Goal: Check status: Check status

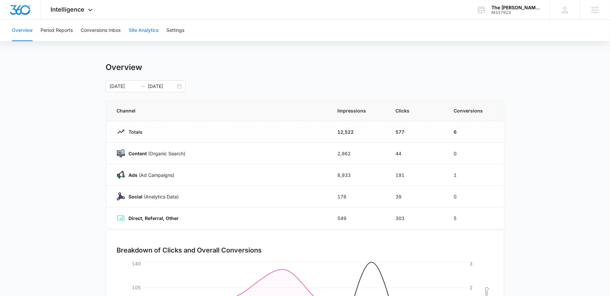
click at [145, 29] on button "Site Analytics" at bounding box center [144, 30] width 30 height 21
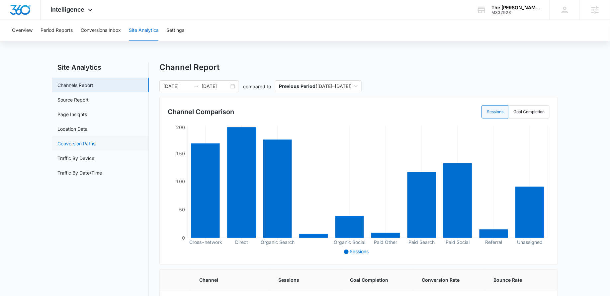
click at [80, 147] on link "Conversion Paths" at bounding box center [76, 143] width 38 height 7
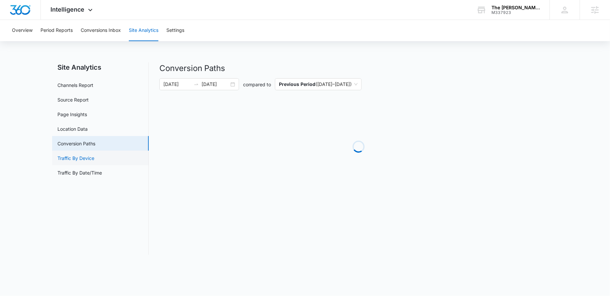
click at [80, 156] on link "Traffic By Device" at bounding box center [75, 158] width 37 height 7
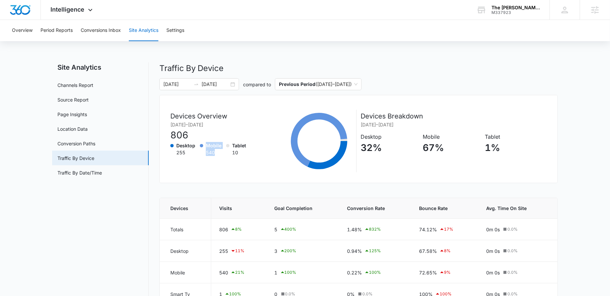
drag, startPoint x: 221, startPoint y: 152, endPoint x: 194, endPoint y: 152, distance: 26.2
click at [194, 152] on div "Desktop 255 Mobile 540 Tablet 10" at bounding box center [210, 149] width 80 height 14
click at [211, 152] on div "540" at bounding box center [214, 152] width 16 height 7
drag, startPoint x: 218, startPoint y: 153, endPoint x: 187, endPoint y: 153, distance: 30.9
click at [187, 153] on div "Desktop 255 Mobile 540 Tablet 10" at bounding box center [210, 149] width 80 height 14
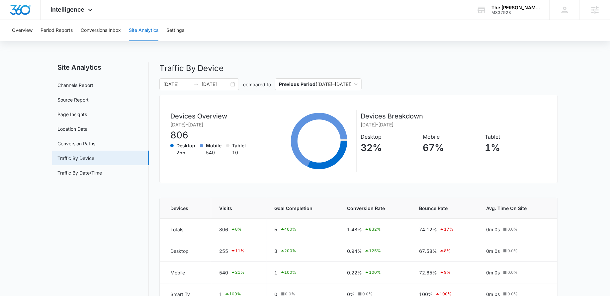
click at [227, 150] on div "Tablet 10" at bounding box center [236, 149] width 20 height 14
click at [73, 9] on span "Intelligence" at bounding box center [68, 9] width 34 height 7
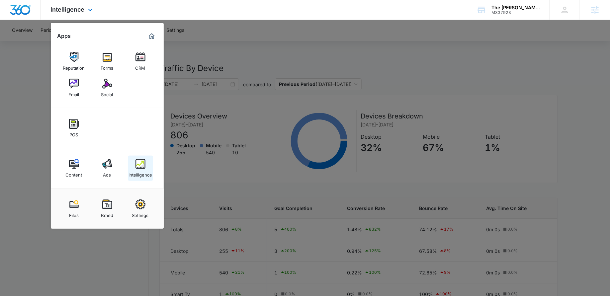
click at [138, 172] on div "Intelligence" at bounding box center [140, 173] width 24 height 9
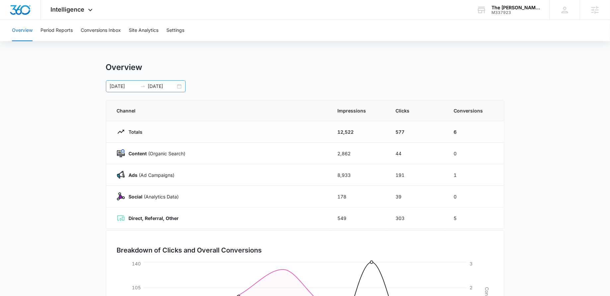
click at [179, 86] on div "10/02/2025 10/09/2025" at bounding box center [146, 86] width 80 height 12
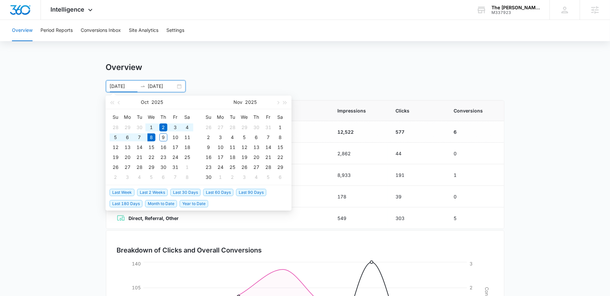
click at [187, 193] on span "Last 30 Days" at bounding box center [185, 192] width 30 height 7
type input "09/08/2025"
type input "10/08/2025"
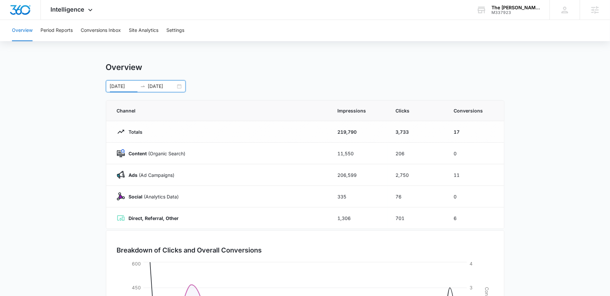
click at [179, 87] on div "09/08/2025 10/08/2025" at bounding box center [146, 86] width 80 height 12
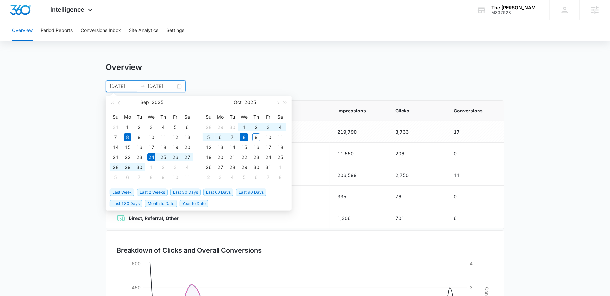
click at [148, 194] on span "Last 2 Weeks" at bounding box center [152, 192] width 31 height 7
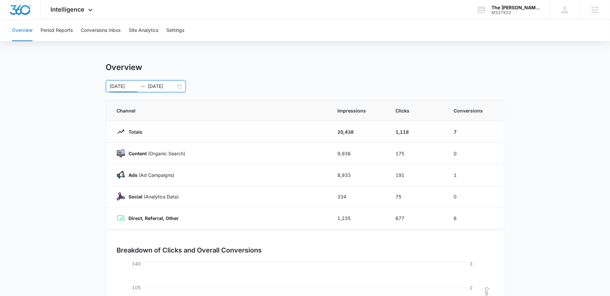
scroll to position [3, 0]
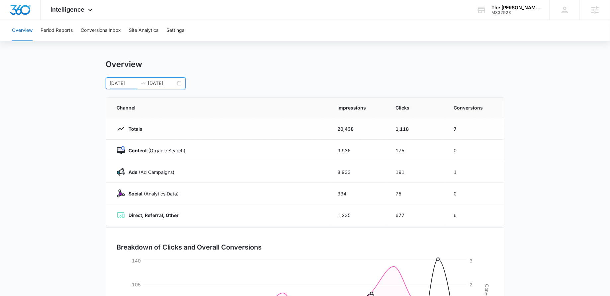
click at [181, 83] on div "09/24/2025 10/08/2025" at bounding box center [146, 83] width 80 height 12
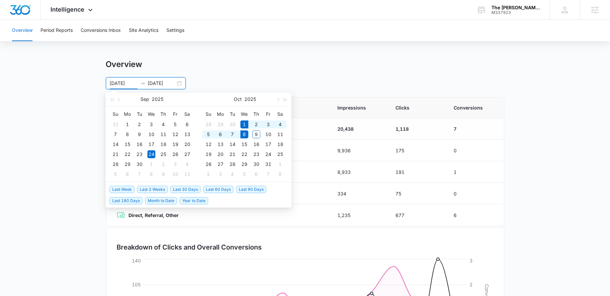
click at [124, 187] on span "Last Week" at bounding box center [121, 189] width 25 height 7
type input "10/01/2025"
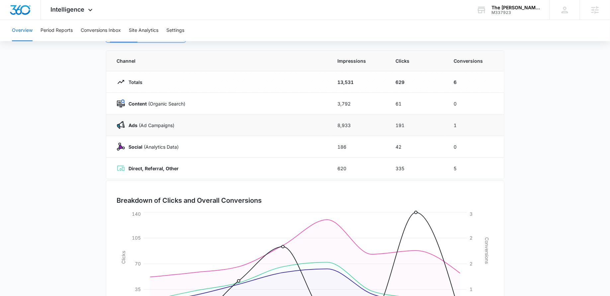
scroll to position [0, 0]
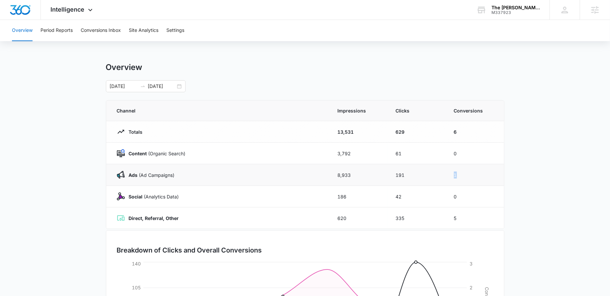
drag, startPoint x: 471, startPoint y: 175, endPoint x: 427, endPoint y: 175, distance: 44.5
click at [427, 175] on tr "Ads (Ad Campaigns) 8,933 191 1" at bounding box center [305, 175] width 398 height 22
click at [312, 175] on div "Ads (Ad Campaigns)" at bounding box center [219, 175] width 205 height 8
click at [97, 29] on button "Conversions Inbox" at bounding box center [101, 30] width 40 height 21
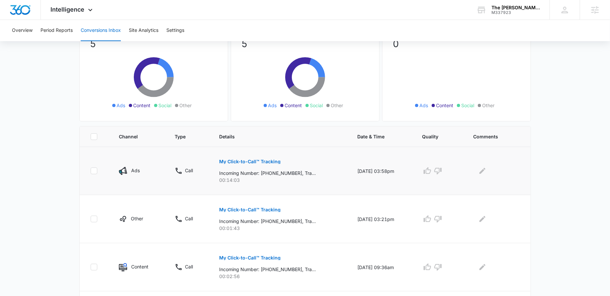
scroll to position [60, 0]
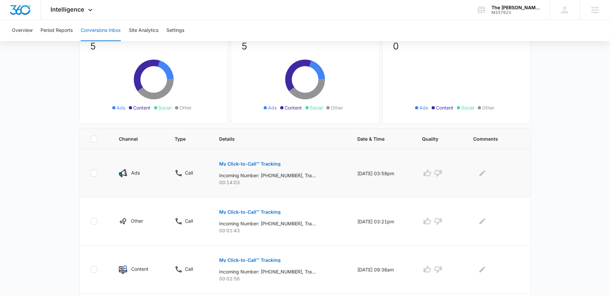
drag, startPoint x: 401, startPoint y: 177, endPoint x: 348, endPoint y: 172, distance: 53.6
click at [349, 172] on td "10/08/25 at 03:58pm" at bounding box center [381, 173] width 65 height 48
click at [324, 171] on div "My Click-to-Call™ Tracking Incoming Number: +19186337793, Tracking Number: +121…" at bounding box center [280, 171] width 122 height 30
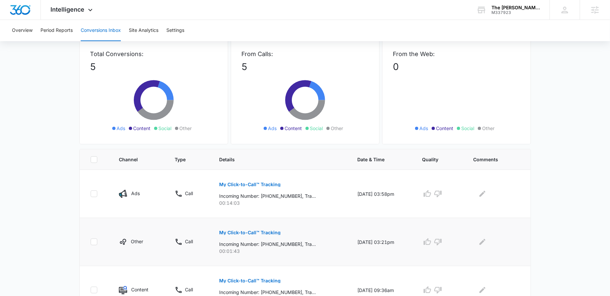
scroll to position [39, 0]
drag, startPoint x: 252, startPoint y: 204, endPoint x: 215, endPoint y: 203, distance: 36.8
click at [215, 203] on td "My Click-to-Call™ Tracking Incoming Number: +19186337793, Tracking Number: +121…" at bounding box center [280, 194] width 138 height 48
click at [255, 202] on p "00:14:03" at bounding box center [280, 203] width 122 height 7
click at [242, 181] on button "My Click-to-Call™ Tracking" at bounding box center [249, 185] width 61 height 16
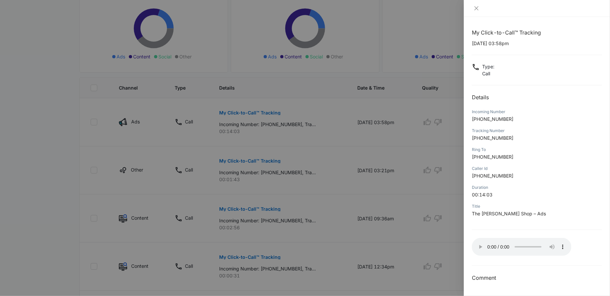
scroll to position [110, 0]
drag, startPoint x: 496, startPoint y: 193, endPoint x: 472, endPoint y: 193, distance: 23.9
click at [472, 193] on p "00:14:03" at bounding box center [536, 194] width 130 height 7
click at [510, 189] on div "Duration" at bounding box center [536, 187] width 130 height 6
click at [351, 181] on div at bounding box center [305, 148] width 610 height 296
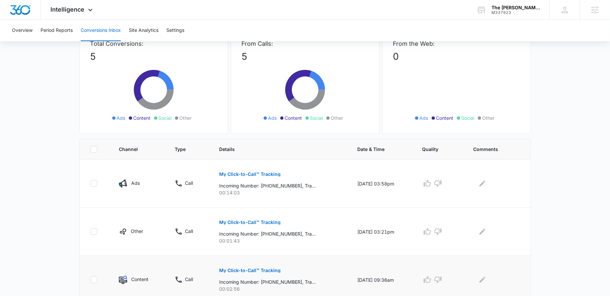
scroll to position [0, 0]
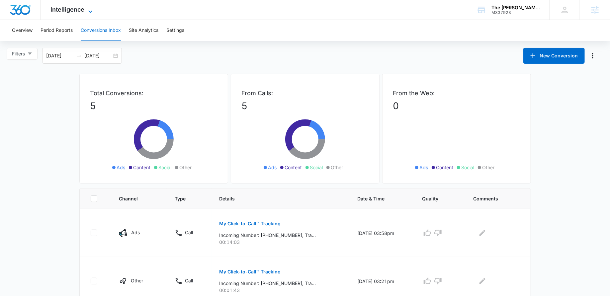
click at [72, 13] on span "Intelligence" at bounding box center [68, 9] width 34 height 7
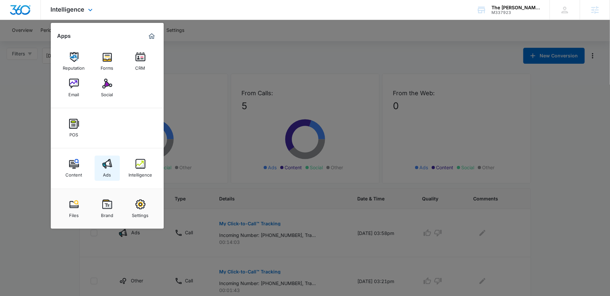
click at [110, 164] on img at bounding box center [107, 164] width 10 height 10
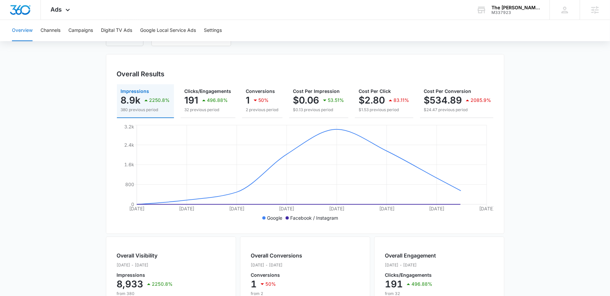
scroll to position [58, 0]
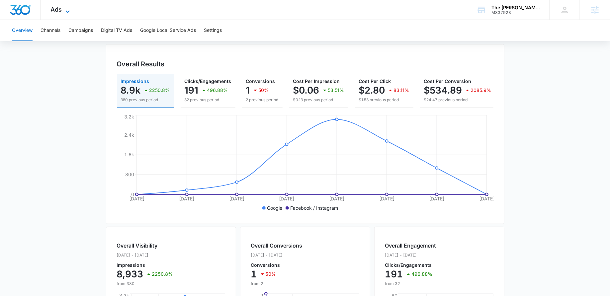
click at [66, 8] on icon at bounding box center [68, 12] width 8 height 8
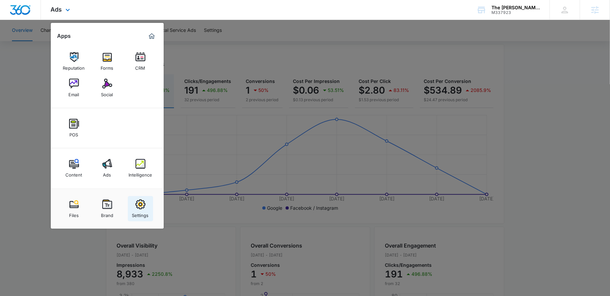
click at [139, 206] on img at bounding box center [140, 204] width 10 height 10
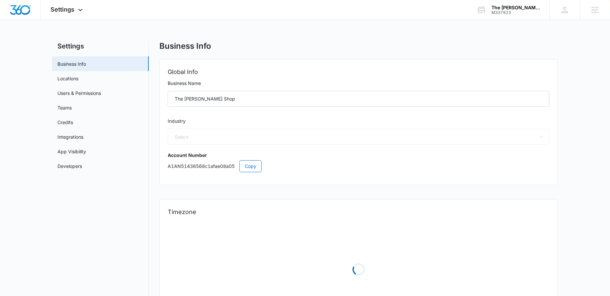
select select "45"
select select "US"
select select "America/[GEOGRAPHIC_DATA]"
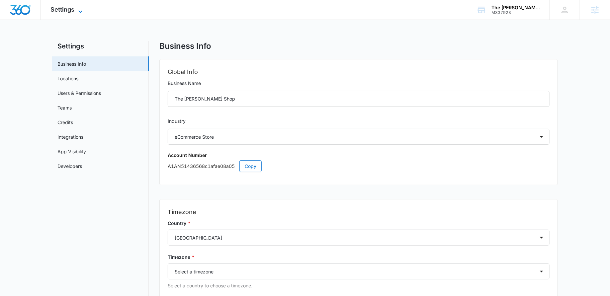
click at [67, 7] on span "Settings" at bounding box center [63, 9] width 24 height 7
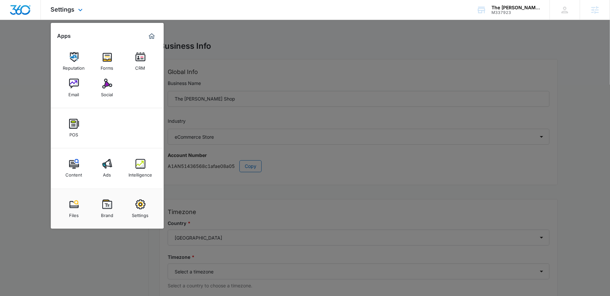
click at [151, 38] on img "Marketing 360® Dashboard" at bounding box center [152, 36] width 8 height 8
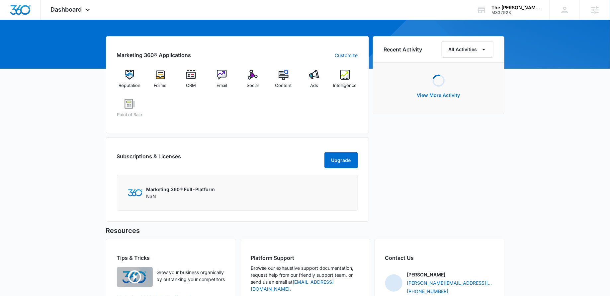
scroll to position [57, 0]
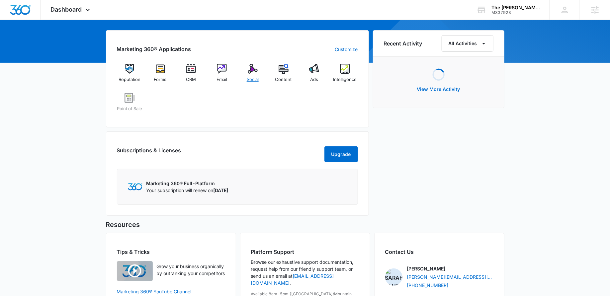
click at [248, 68] on img at bounding box center [253, 69] width 10 height 10
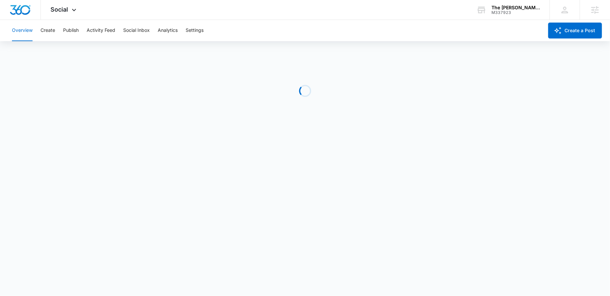
scroll to position [2, 0]
click at [70, 8] on icon at bounding box center [74, 12] width 8 height 8
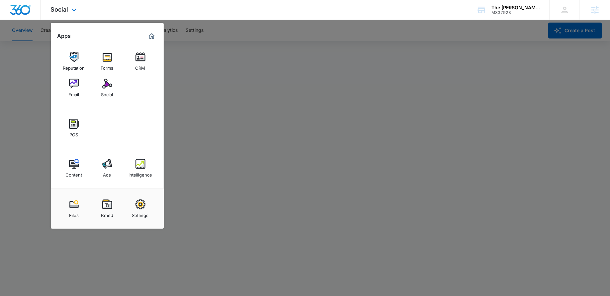
click at [151, 36] on img "Marketing 360® Dashboard" at bounding box center [152, 36] width 8 height 8
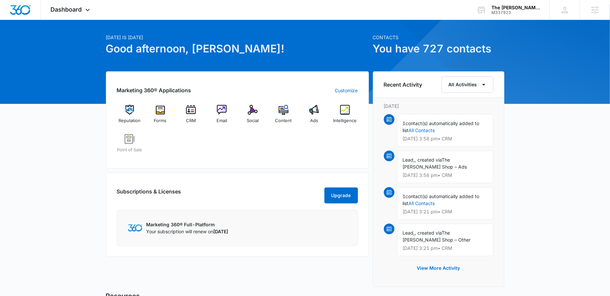
scroll to position [15, 0]
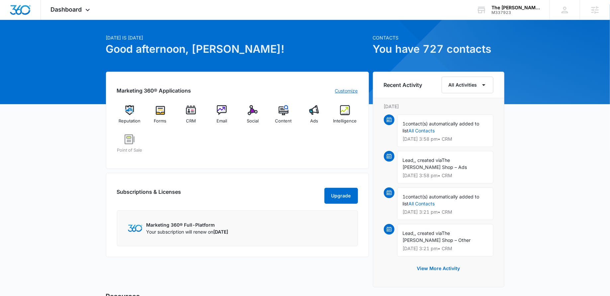
click at [346, 89] on link "Customize" at bounding box center [346, 90] width 23 height 7
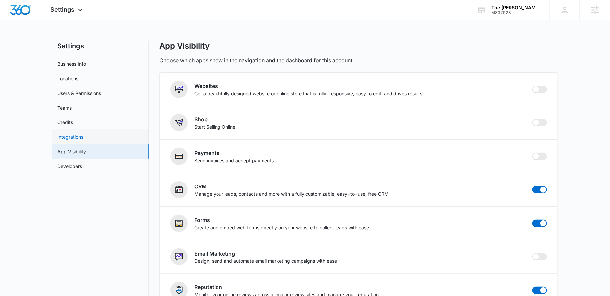
click at [83, 139] on link "Integrations" at bounding box center [70, 136] width 26 height 7
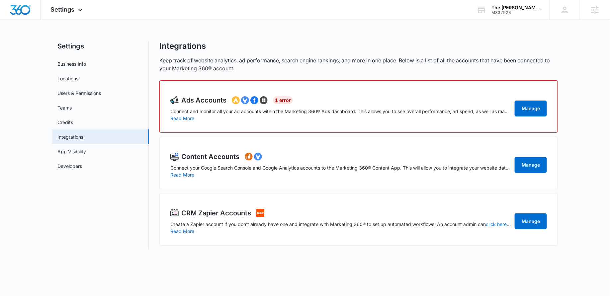
click at [237, 211] on h2 "CRM Zapier Accounts" at bounding box center [216, 213] width 70 height 10
click at [60, 8] on span "Settings" at bounding box center [63, 9] width 24 height 7
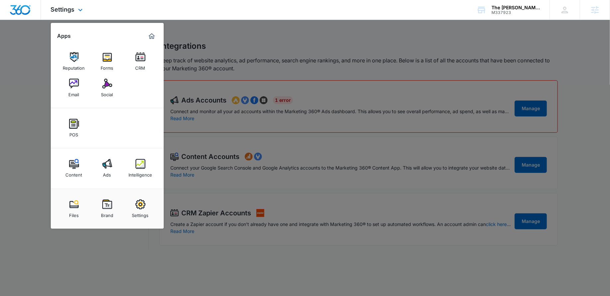
click at [154, 37] on img "Marketing 360® Dashboard" at bounding box center [152, 36] width 8 height 8
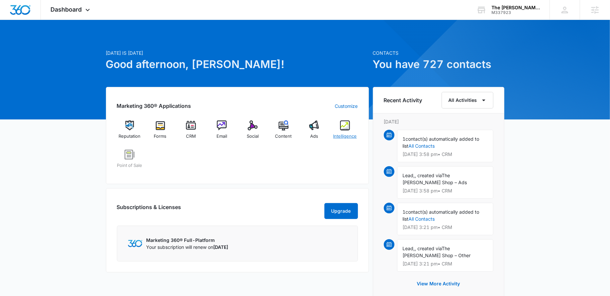
click at [346, 122] on img at bounding box center [345, 125] width 10 height 10
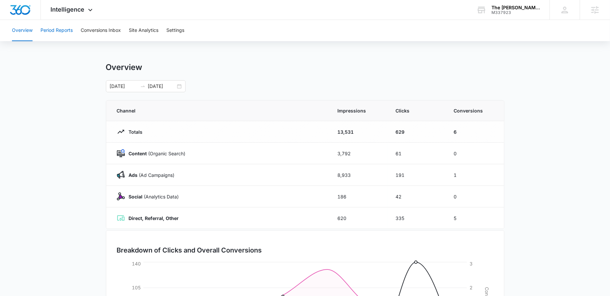
click at [56, 28] on button "Period Reports" at bounding box center [56, 30] width 32 height 21
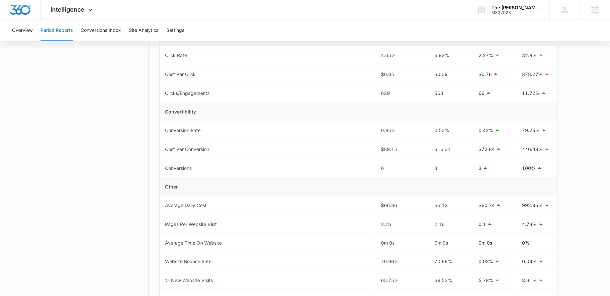
scroll to position [283, 0]
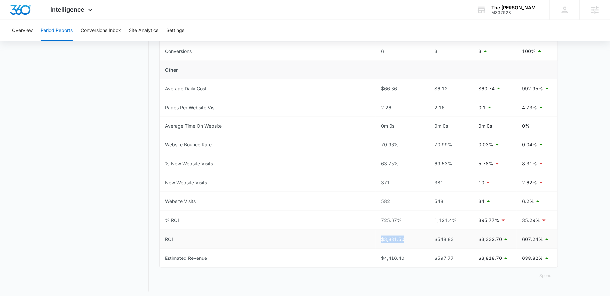
drag, startPoint x: 409, startPoint y: 237, endPoint x: 355, endPoint y: 237, distance: 54.7
click at [355, 237] on tr "ROI $3,881.50 $548.83 $3,332.70 607.24%" at bounding box center [359, 239] width 398 height 19
click at [406, 231] on td "$3,881.50" at bounding box center [399, 239] width 49 height 19
drag, startPoint x: 415, startPoint y: 239, endPoint x: 369, endPoint y: 239, distance: 45.8
click at [369, 239] on tr "ROI $3,881.50 $548.83 $3,332.70 607.24%" at bounding box center [359, 239] width 398 height 19
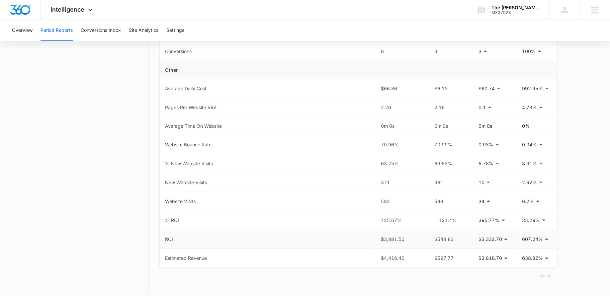
click at [400, 236] on div "$3,881.50" at bounding box center [400, 239] width 38 height 7
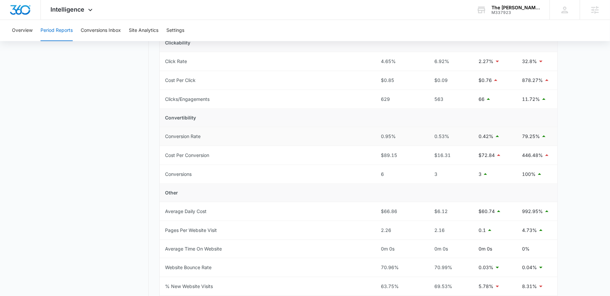
scroll to position [0, 0]
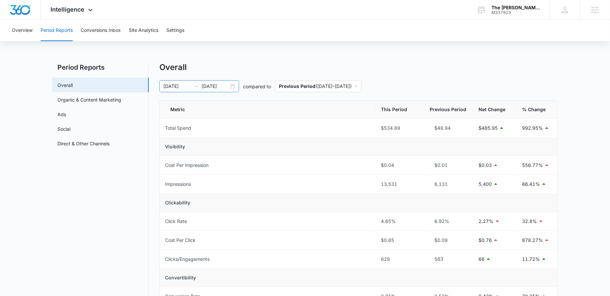
click at [232, 85] on div "10/01/2025 10/08/2025" at bounding box center [199, 86] width 80 height 12
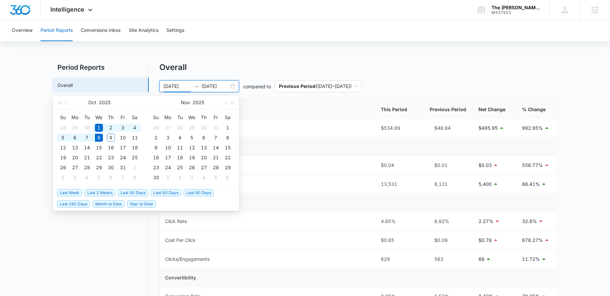
click at [138, 191] on span "Last 30 Days" at bounding box center [133, 192] width 30 height 7
type input "09/08/2025"
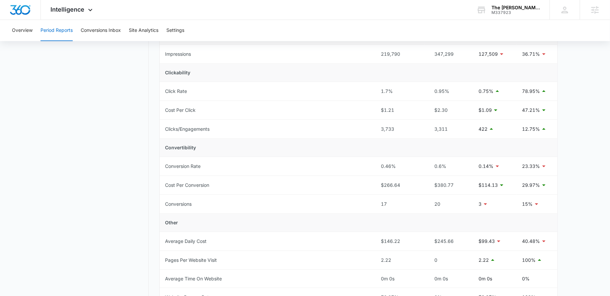
scroll to position [283, 0]
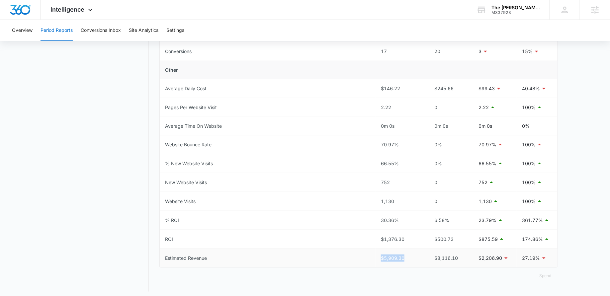
drag, startPoint x: 418, startPoint y: 255, endPoint x: 374, endPoint y: 255, distance: 43.8
click at [374, 255] on tr "Estimated Revenue $5,909.30 $8,116.10 $2,206.90 27.19%" at bounding box center [359, 258] width 398 height 19
click at [413, 254] on div "$5,909.30" at bounding box center [400, 257] width 38 height 7
drag, startPoint x: 403, startPoint y: 258, endPoint x: 357, endPoint y: 258, distance: 45.8
click at [357, 258] on tr "Estimated Revenue $5,909.30 $8,116.10 $2,206.90 27.19%" at bounding box center [359, 258] width 398 height 19
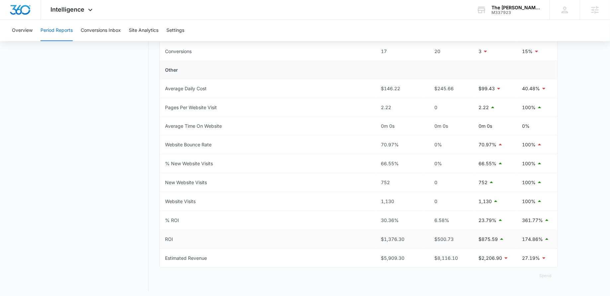
click at [413, 239] on div "$1,376.30" at bounding box center [400, 239] width 38 height 7
drag, startPoint x: 404, startPoint y: 254, endPoint x: 368, endPoint y: 254, distance: 36.2
click at [368, 254] on tr "Estimated Revenue $5,909.30 $8,116.10 $2,206.90 27.19%" at bounding box center [359, 258] width 398 height 19
click at [368, 254] on td "Estimated Revenue" at bounding box center [268, 258] width 216 height 19
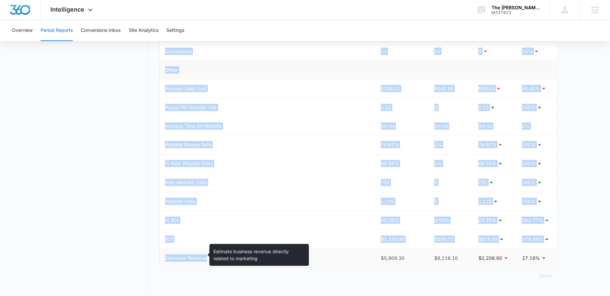
drag, startPoint x: 214, startPoint y: 254, endPoint x: 145, endPoint y: 254, distance: 69.0
click at [145, 254] on div "Period Reports Overall Organic & Content Marketing Ads Social Direct & Other Ch…" at bounding box center [304, 36] width 505 height 512
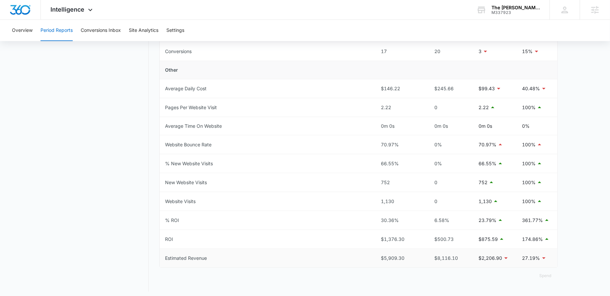
click at [193, 249] on td "Estimated Revenue" at bounding box center [268, 258] width 216 height 19
drag, startPoint x: 417, startPoint y: 238, endPoint x: 364, endPoint y: 238, distance: 53.4
click at [364, 238] on tr "ROI $1,376.30 $500.73 $875.59 174.86%" at bounding box center [359, 239] width 398 height 19
click at [399, 236] on div "$1,376.30" at bounding box center [400, 239] width 38 height 7
drag, startPoint x: 401, startPoint y: 216, endPoint x: 357, endPoint y: 216, distance: 43.8
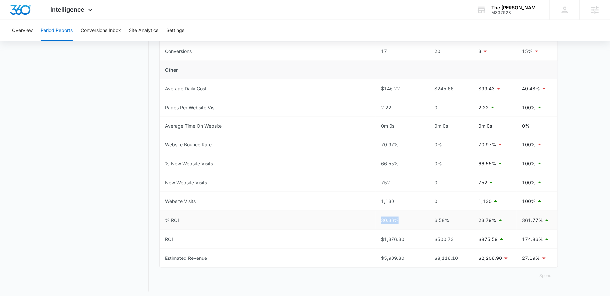
click at [357, 216] on tr "% ROI 30.36% 6.58% 23.79% 361.77%" at bounding box center [359, 220] width 398 height 19
click at [412, 217] on div "30.36%" at bounding box center [400, 220] width 38 height 7
drag, startPoint x: 397, startPoint y: 178, endPoint x: 351, endPoint y: 177, distance: 46.1
click at [351, 177] on tr "New Website Visits 752 0 752 100%" at bounding box center [359, 182] width 398 height 19
click at [260, 176] on td "New Website Visits" at bounding box center [268, 182] width 216 height 19
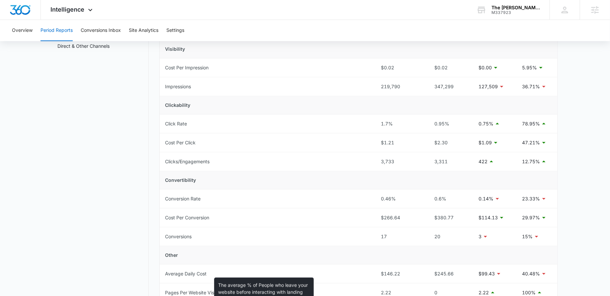
scroll to position [0, 0]
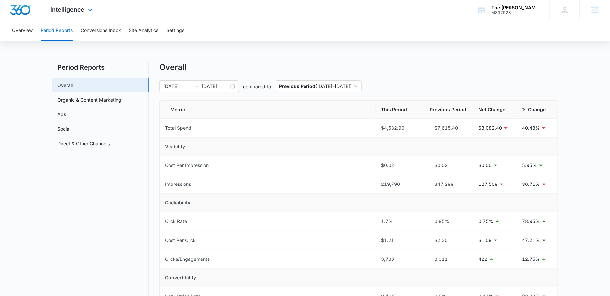
click at [69, 3] on div "Intelligence Apps Reputation Forms CRM Email Social POS Content Ads Intelligenc…" at bounding box center [72, 10] width 63 height 20
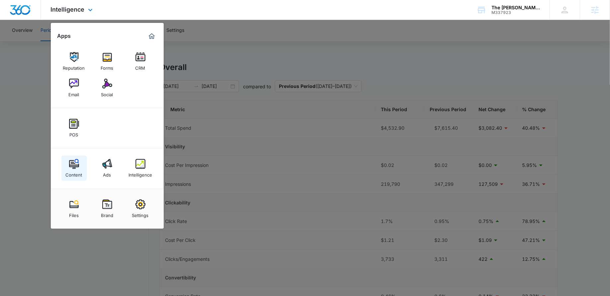
click at [75, 168] on img at bounding box center [74, 164] width 10 height 10
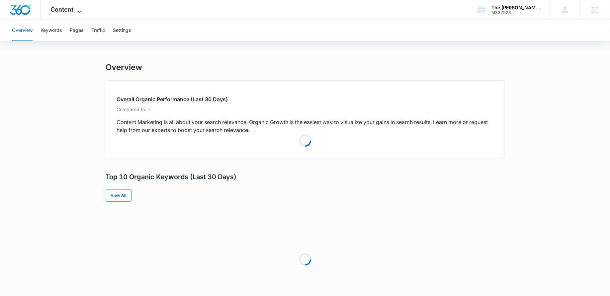
click at [79, 13] on icon at bounding box center [79, 12] width 8 height 8
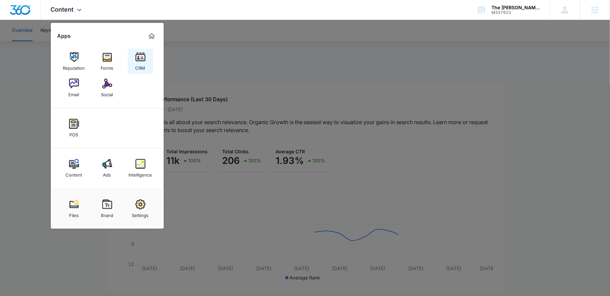
click at [137, 70] on div "CRM" at bounding box center [140, 66] width 10 height 9
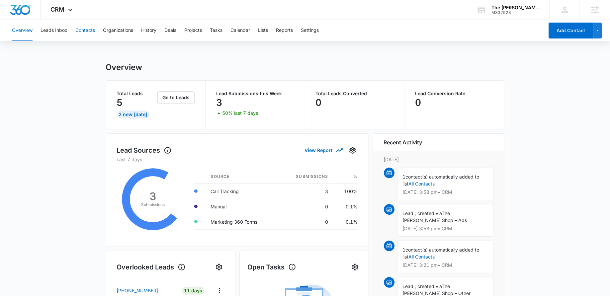
click at [84, 30] on button "Contacts" at bounding box center [85, 30] width 20 height 21
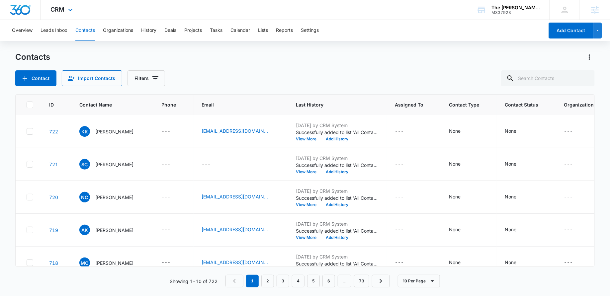
click at [61, 13] on div "CRM Apps Reputation Forms CRM Email Social POS Content Ads Intelligence Files B…" at bounding box center [62, 10] width 43 height 20
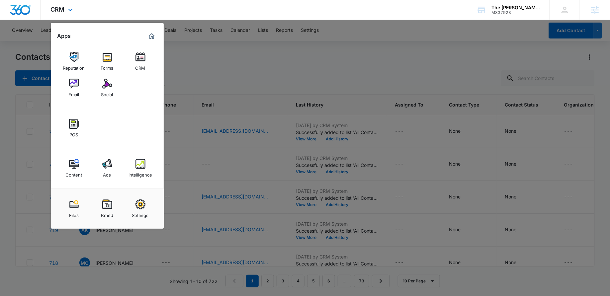
click at [150, 35] on img "Marketing 360® Dashboard" at bounding box center [152, 36] width 8 height 8
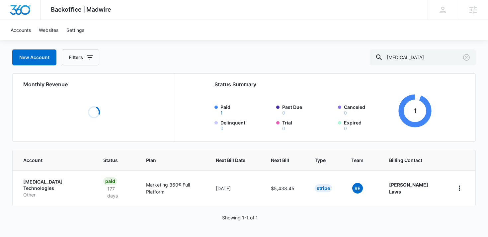
scroll to position [36, 0]
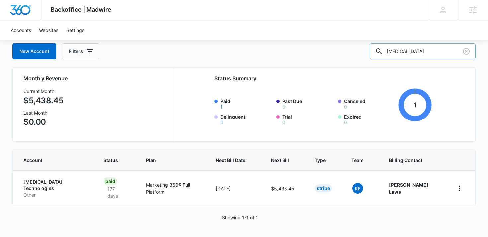
click at [447, 49] on input "activated carbon" at bounding box center [423, 51] width 106 height 16
click at [446, 49] on input "activated carbon" at bounding box center [423, 51] width 106 height 16
click at [465, 50] on icon "Clear" at bounding box center [466, 51] width 8 height 8
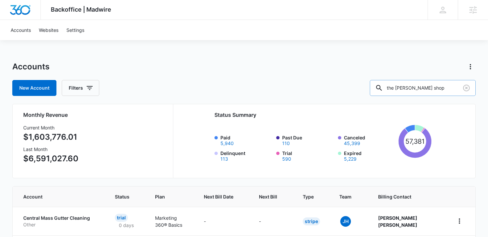
type input "the moss shop"
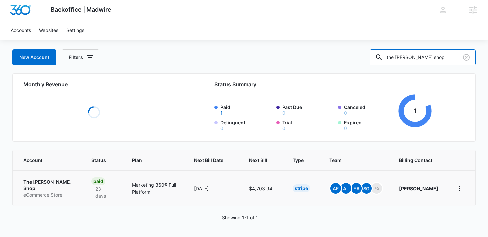
scroll to position [36, 0]
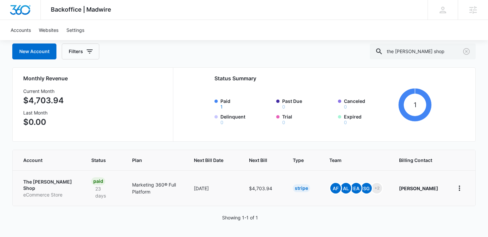
click at [36, 185] on p "The [PERSON_NAME] Shop" at bounding box center [49, 185] width 52 height 13
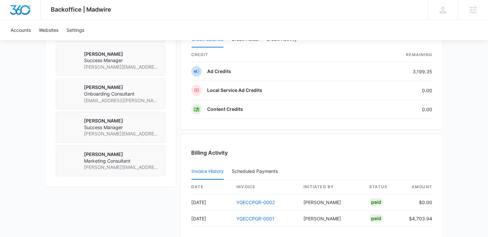
scroll to position [562, 0]
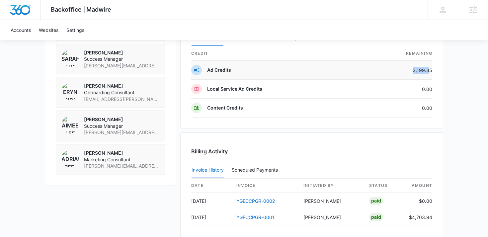
drag, startPoint x: 409, startPoint y: 71, endPoint x: 430, endPoint y: 71, distance: 21.2
click at [430, 71] on td "3,199.35" at bounding box center [397, 70] width 70 height 19
click at [435, 71] on div "Credits Manage Credits Credit Balance Credit Holds Credit Activity credit Remai…" at bounding box center [311, 65] width 263 height 125
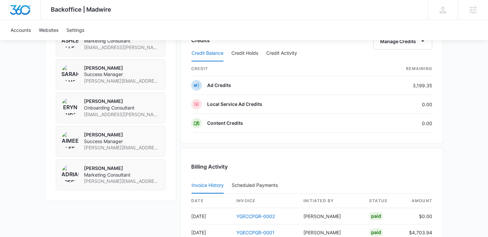
scroll to position [556, 0]
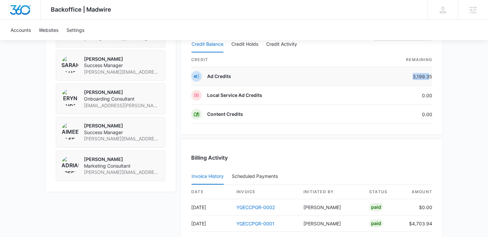
drag, startPoint x: 410, startPoint y: 79, endPoint x: 429, endPoint y: 79, distance: 19.2
click at [429, 79] on td "3,199.35" at bounding box center [397, 76] width 70 height 19
click at [435, 75] on div "Credits Manage Credits Credit Balance Credit Holds Credit Activity credit Remai…" at bounding box center [311, 72] width 263 height 125
drag, startPoint x: 430, startPoint y: 77, endPoint x: 413, endPoint y: 76, distance: 16.6
click at [413, 76] on td "3,199.35" at bounding box center [397, 76] width 70 height 19
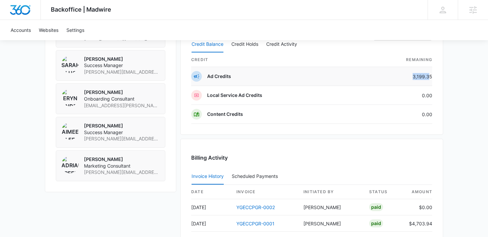
click at [413, 76] on td "3,199.35" at bounding box center [397, 76] width 70 height 19
drag, startPoint x: 413, startPoint y: 76, endPoint x: 432, endPoint y: 76, distance: 18.9
click at [432, 76] on div "Credits Manage Credits Credit Balance Credit Holds Credit Activity credit Remai…" at bounding box center [311, 72] width 263 height 125
click at [408, 75] on td "3,199.35" at bounding box center [397, 76] width 70 height 19
drag, startPoint x: 409, startPoint y: 76, endPoint x: 433, endPoint y: 76, distance: 23.9
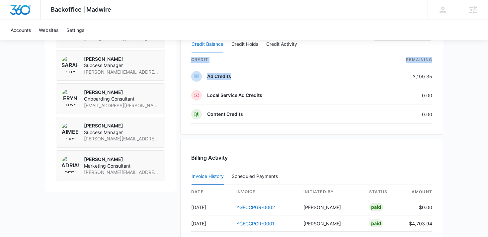
click at [433, 76] on div "Credits Manage Credits Credit Balance Credit Holds Credit Activity credit Remai…" at bounding box center [311, 72] width 263 height 125
click at [386, 74] on td "3,199.35" at bounding box center [397, 76] width 70 height 19
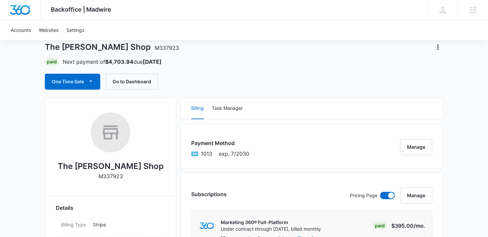
scroll to position [39, 0]
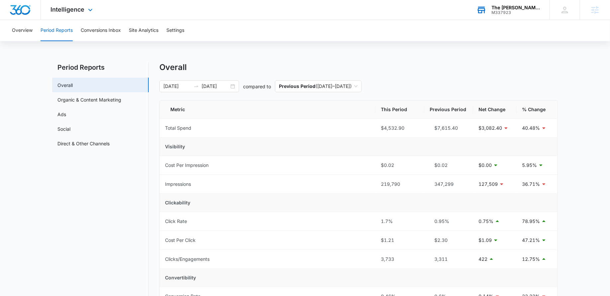
click at [516, 7] on div "The [PERSON_NAME] Shop" at bounding box center [515, 7] width 48 height 5
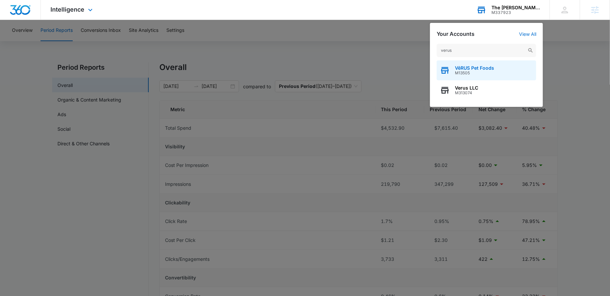
type input "verus"
click at [461, 71] on span "M13505" at bounding box center [474, 73] width 39 height 5
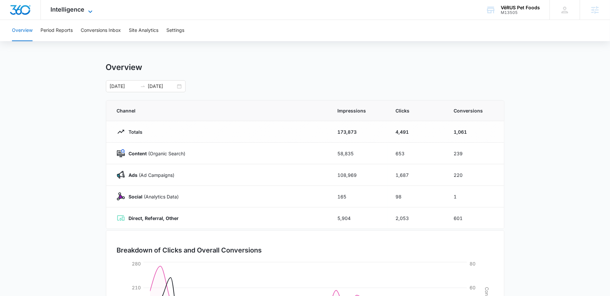
click at [86, 9] on icon at bounding box center [90, 12] width 8 height 8
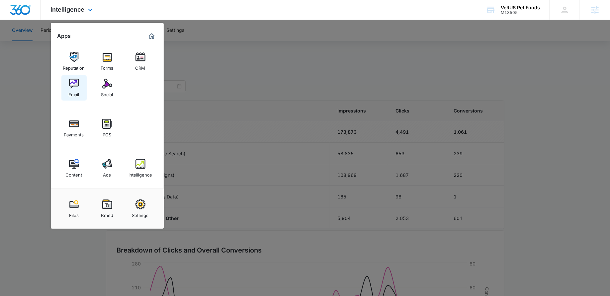
click at [66, 93] on link "Email" at bounding box center [73, 87] width 25 height 25
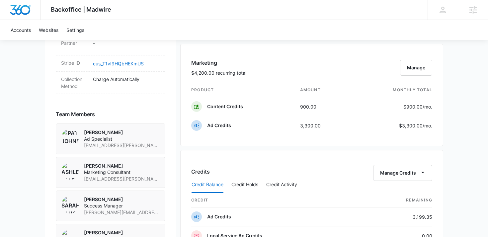
scroll to position [417, 0]
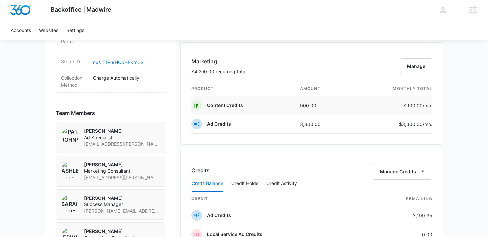
drag, startPoint x: 324, startPoint y: 109, endPoint x: 298, endPoint y: 109, distance: 25.6
click at [298, 109] on td "900.00" at bounding box center [323, 105] width 57 height 19
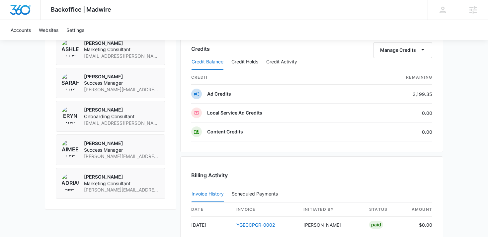
scroll to position [662, 0]
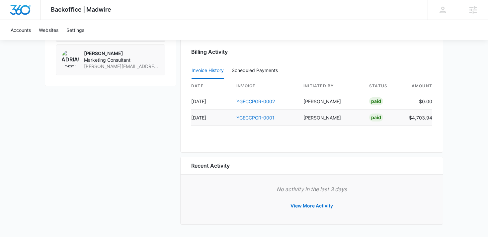
click at [246, 117] on link "YGECCPGR-0001" at bounding box center [255, 118] width 38 height 6
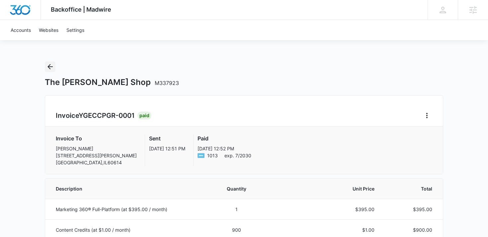
click at [49, 65] on icon "Back" at bounding box center [49, 66] width 5 height 5
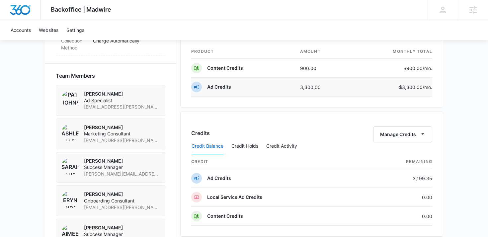
scroll to position [461, 0]
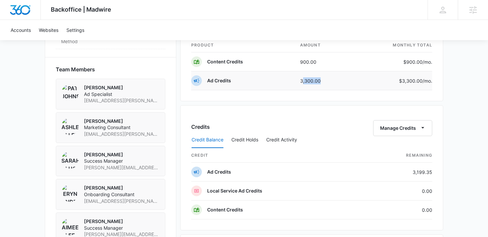
drag, startPoint x: 322, startPoint y: 82, endPoint x: 302, endPoint y: 81, distance: 19.9
click at [302, 81] on td "3,300.00" at bounding box center [323, 80] width 57 height 19
click at [301, 81] on td "3,300.00" at bounding box center [323, 80] width 57 height 19
drag, startPoint x: 301, startPoint y: 81, endPoint x: 323, endPoint y: 80, distance: 21.6
click at [323, 81] on td "3,300.00" at bounding box center [323, 80] width 57 height 19
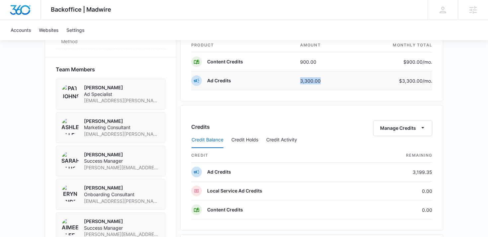
click at [323, 80] on td "3,300.00" at bounding box center [323, 80] width 57 height 19
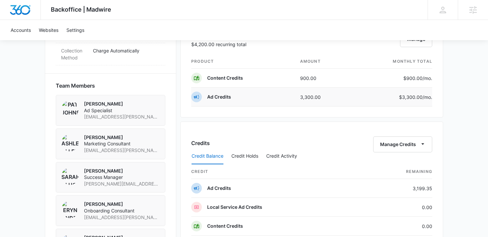
scroll to position [435, 0]
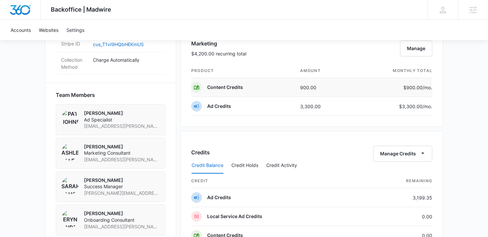
click at [309, 87] on td "900.00" at bounding box center [323, 87] width 57 height 19
click at [278, 92] on td "Content Credits" at bounding box center [243, 87] width 104 height 19
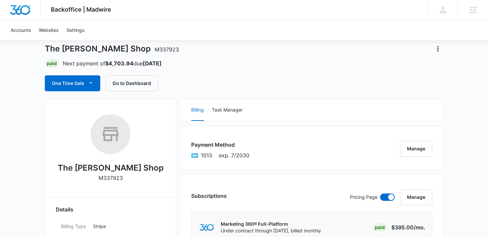
scroll to position [0, 0]
